Goal: Task Accomplishment & Management: Complete application form

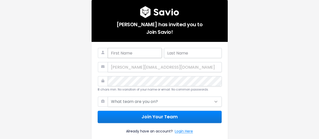
click at [119, 53] on input "text" at bounding box center [135, 53] width 54 height 10
type input "[PERSON_NAME]"
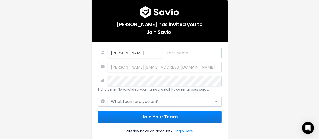
click at [176, 50] on input "text" at bounding box center [193, 53] width 58 height 10
type input "[PERSON_NAME]"
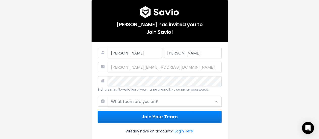
click at [170, 65] on div "[PERSON_NAME][EMAIL_ADDRESS][DOMAIN_NAME]" at bounding box center [159, 67] width 124 height 10
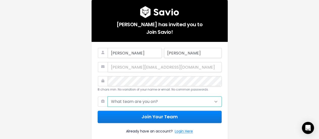
click at [143, 102] on select "What team are you on? Support Product Sales Customer Success Marketing Other" at bounding box center [165, 101] width 114 height 10
select select "SUPPORT"
click at [108, 96] on select "What team are you on? Support Product Sales Customer Success Marketing Other" at bounding box center [165, 101] width 114 height 10
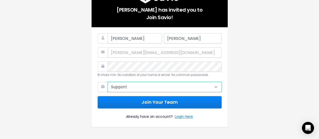
scroll to position [25, 0]
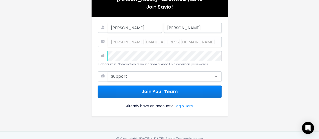
click at [105, 57] on div "8 chars min. No variation of your name or email. No common passwords." at bounding box center [159, 59] width 124 height 16
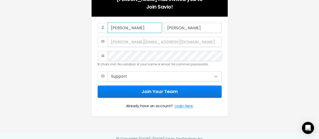
click at [138, 29] on input "[PERSON_NAME]" at bounding box center [135, 28] width 54 height 10
drag, startPoint x: 120, startPoint y: 27, endPoint x: 166, endPoint y: 32, distance: 46.6
click at [166, 32] on div "Alessandro032001Alessandro* Chavez" at bounding box center [159, 30] width 124 height 14
type input "[PERSON_NAME]"
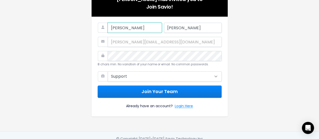
scroll to position [0, 0]
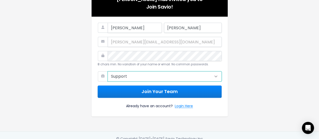
click at [138, 77] on select "What team are you on? Support Product Sales Customer Success Marketing Other" at bounding box center [165, 76] width 114 height 10
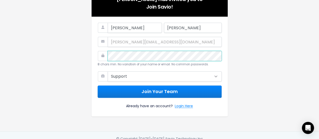
click at [97, 55] on div "8 chars min. No variation of your name or email. No common passwords." at bounding box center [159, 59] width 124 height 16
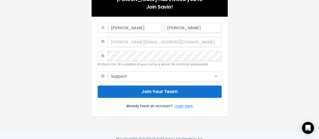
click at [148, 89] on button "Join Your Team" at bounding box center [159, 91] width 124 height 12
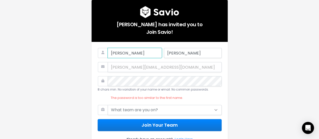
click at [140, 52] on input "[PERSON_NAME]" at bounding box center [135, 53] width 54 height 10
paste input "032001Alessandro*"
drag, startPoint x: 133, startPoint y: 53, endPoint x: 156, endPoint y: 53, distance: 22.7
click at [156, 53] on input "Alessandro032001Alessandro*" at bounding box center [135, 53] width 54 height 10
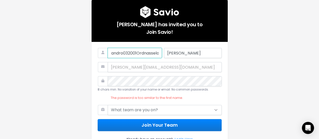
scroll to position [0, 12]
drag, startPoint x: 158, startPoint y: 53, endPoint x: 163, endPoint y: 52, distance: 4.3
click at [163, 52] on div "Alessandro032001Ordnassela* [GEOGRAPHIC_DATA]" at bounding box center [159, 55] width 124 height 14
drag, startPoint x: 119, startPoint y: 53, endPoint x: 166, endPoint y: 53, distance: 46.8
click at [166, 53] on div "Alessandro032001Ordnassela* [GEOGRAPHIC_DATA]" at bounding box center [159, 55] width 124 height 14
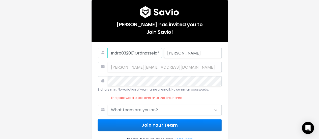
type input "[PERSON_NAME]"
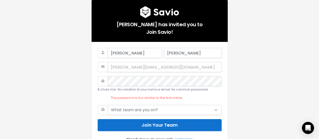
click at [136, 122] on button "Join Your Team" at bounding box center [159, 125] width 124 height 12
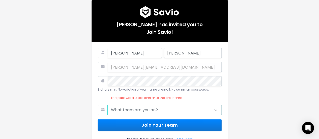
click at [133, 111] on select "What team are you on? Support Product Sales Customer Success Marketing Other" at bounding box center [165, 110] width 114 height 10
select select "SUPPORT"
click at [108, 105] on select "What team are you on? Support Product Sales Customer Success Marketing Other" at bounding box center [165, 110] width 114 height 10
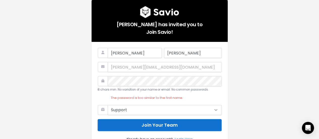
click at [131, 125] on button "Join Your Team" at bounding box center [159, 125] width 124 height 12
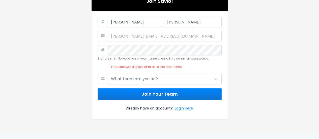
scroll to position [44, 0]
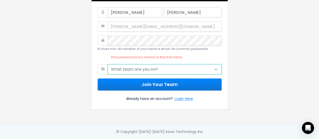
click at [157, 64] on select "What team are you on? Support Product Sales Customer Success Marketing Other" at bounding box center [165, 69] width 114 height 10
select select "SUPPORT"
click at [108, 64] on select "What team are you on? Support Product Sales Customer Success Marketing Other" at bounding box center [165, 69] width 114 height 10
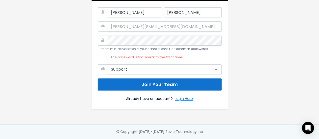
click at [126, 81] on button "Join Your Team" at bounding box center [159, 84] width 124 height 12
